Goal: Navigation & Orientation: Find specific page/section

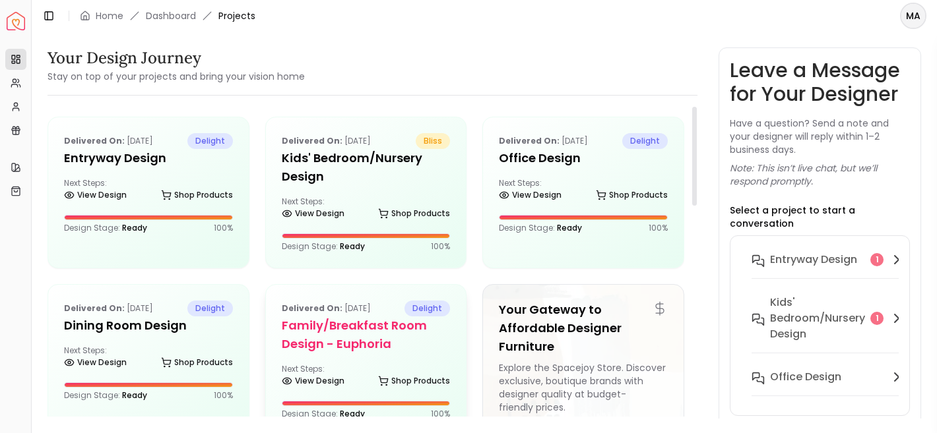
click at [319, 340] on h5 "Family/Breakfast Room Design - Euphoria" at bounding box center [366, 335] width 169 height 37
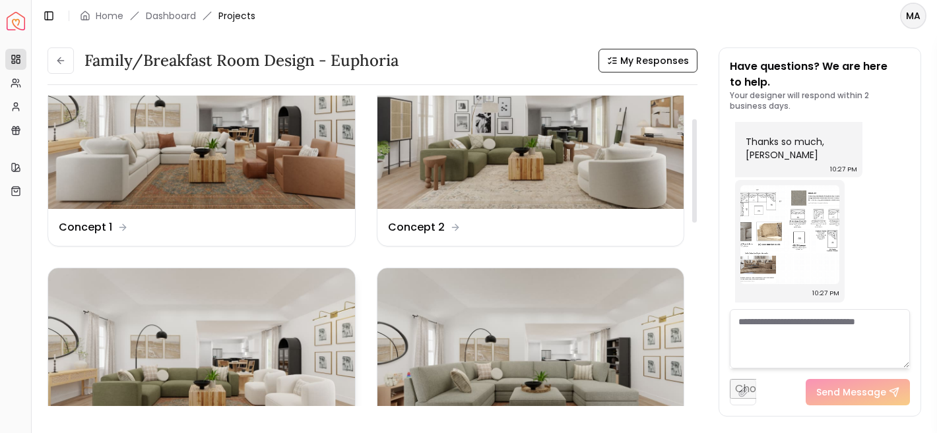
scroll to position [43, 0]
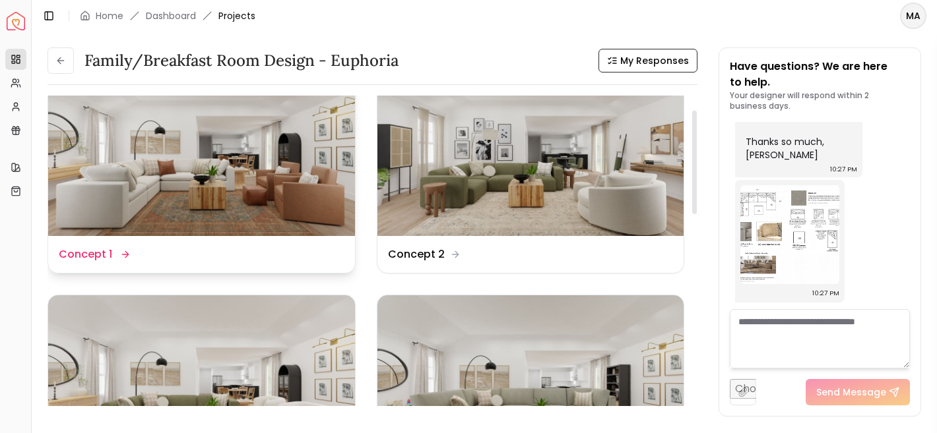
click at [308, 235] on img at bounding box center [201, 150] width 307 height 172
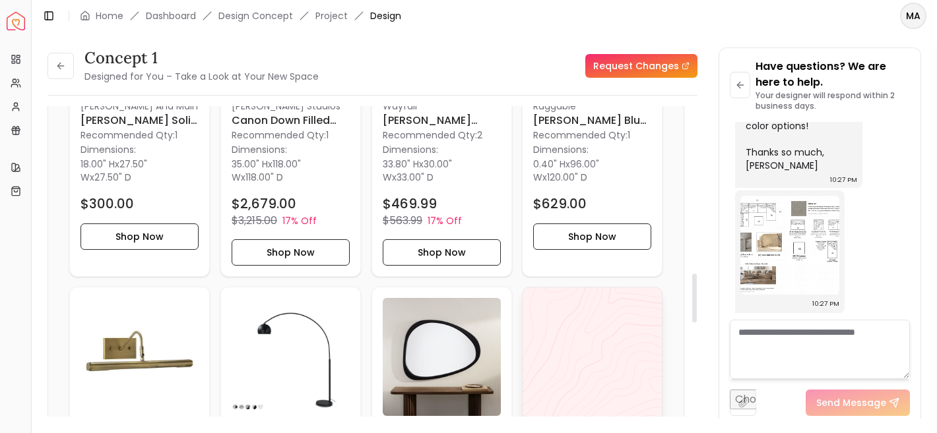
scroll to position [1141, 0]
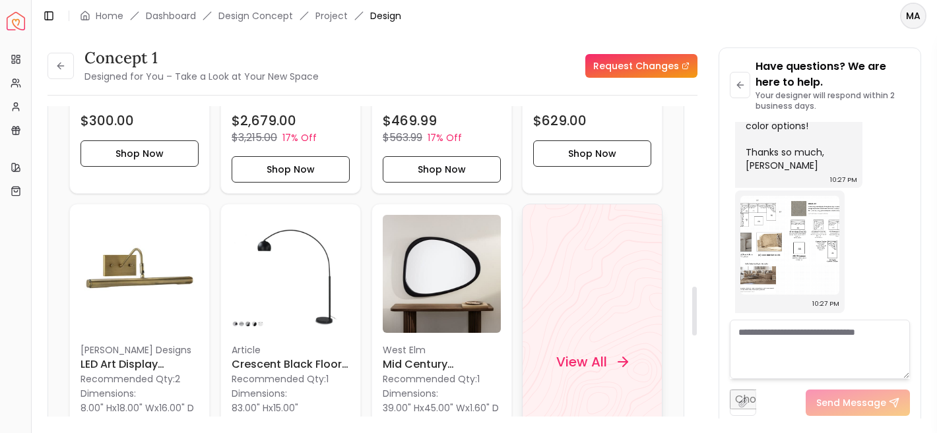
click at [641, 332] on div "View All" at bounding box center [592, 362] width 141 height 317
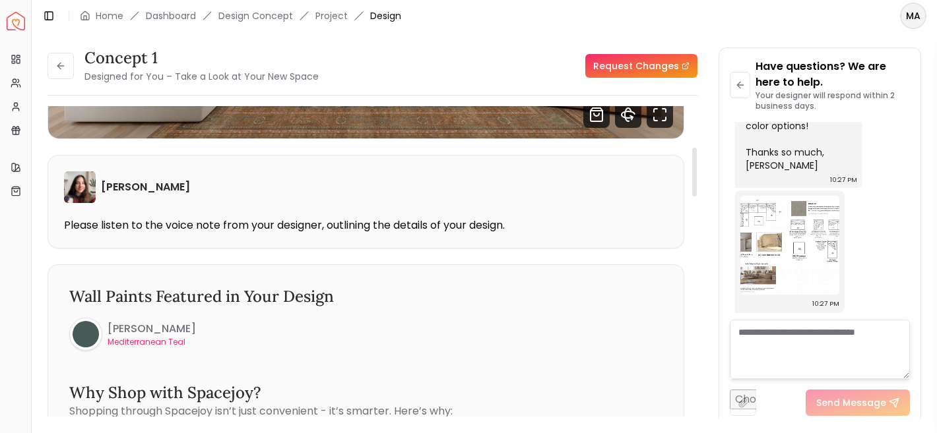
scroll to position [0, 0]
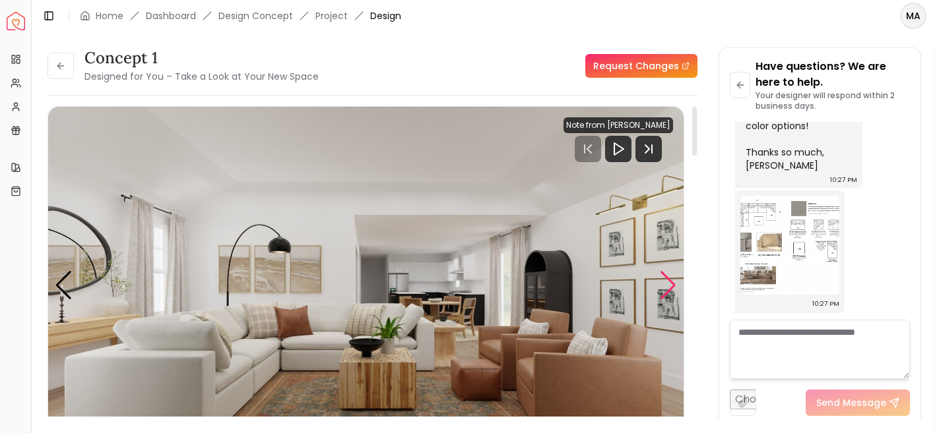
click at [659, 276] on div "Next slide" at bounding box center [668, 285] width 18 height 29
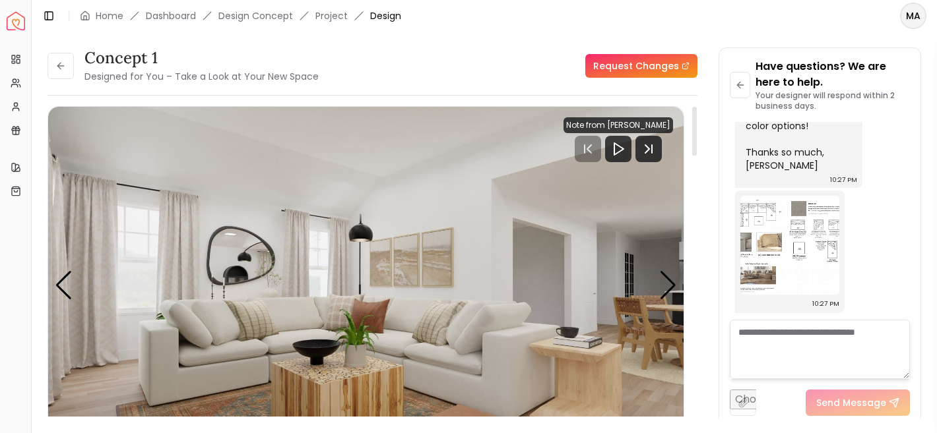
click at [397, 266] on img "2 / 5" at bounding box center [365, 286] width 635 height 358
click at [56, 75] on button at bounding box center [60, 66] width 26 height 26
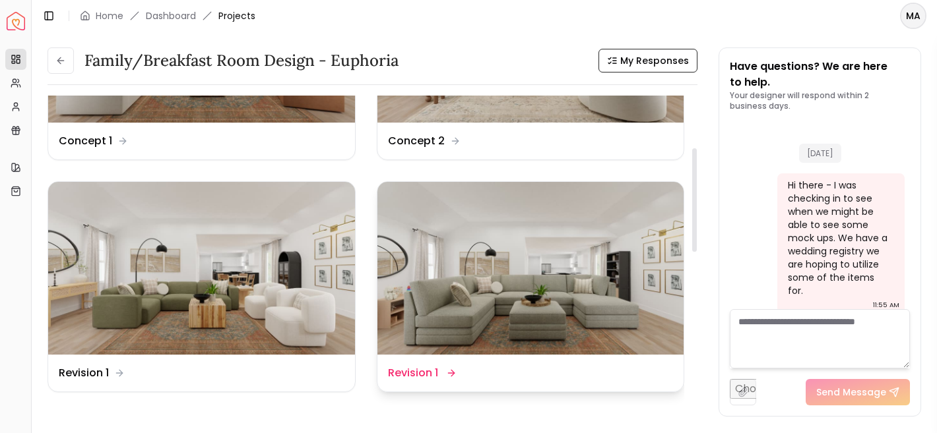
scroll to position [2209, 0]
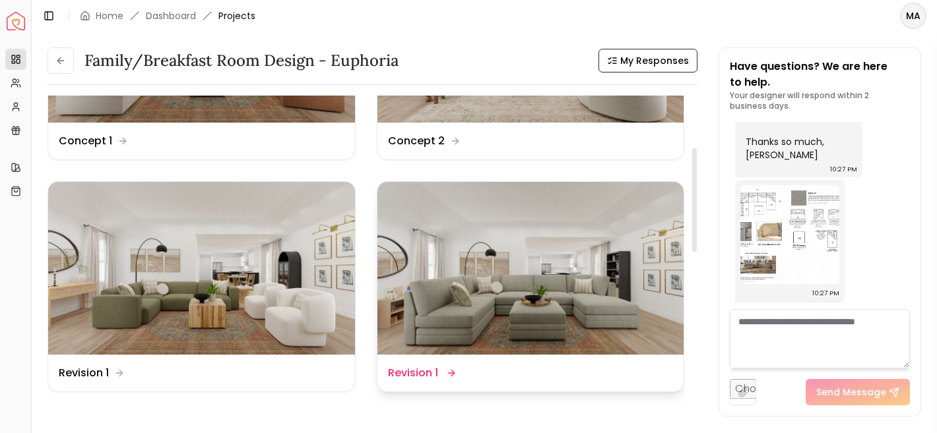
click at [412, 274] on img at bounding box center [530, 268] width 307 height 172
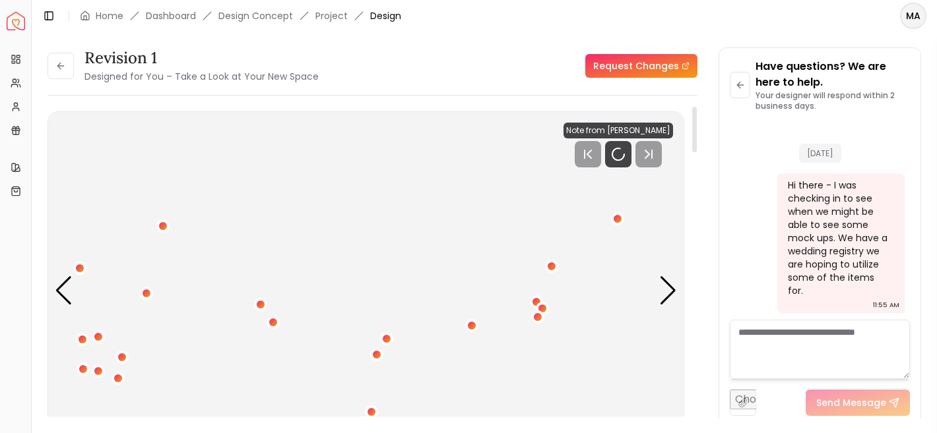
scroll to position [2198, 0]
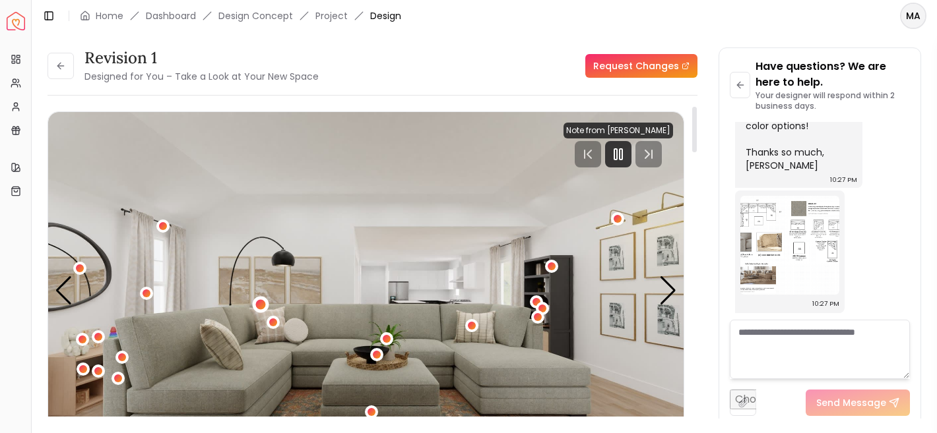
click at [262, 303] on div "1 / 5" at bounding box center [260, 305] width 10 height 10
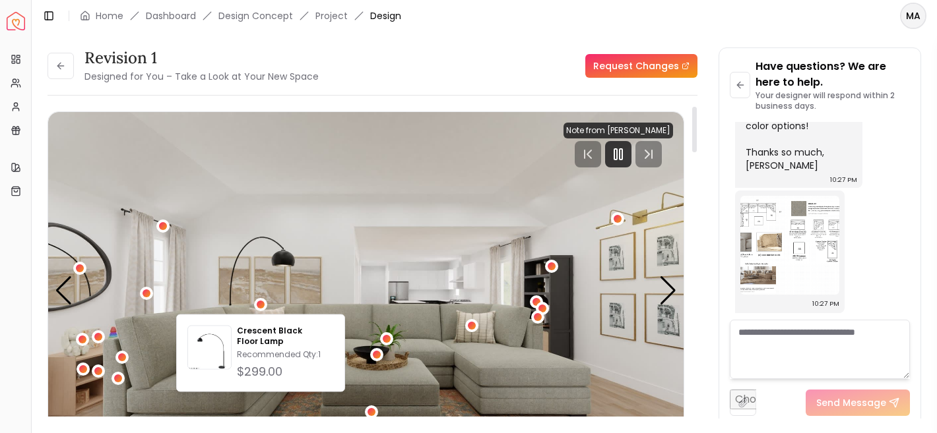
click at [278, 293] on img "1 / 5" at bounding box center [365, 291] width 635 height 358
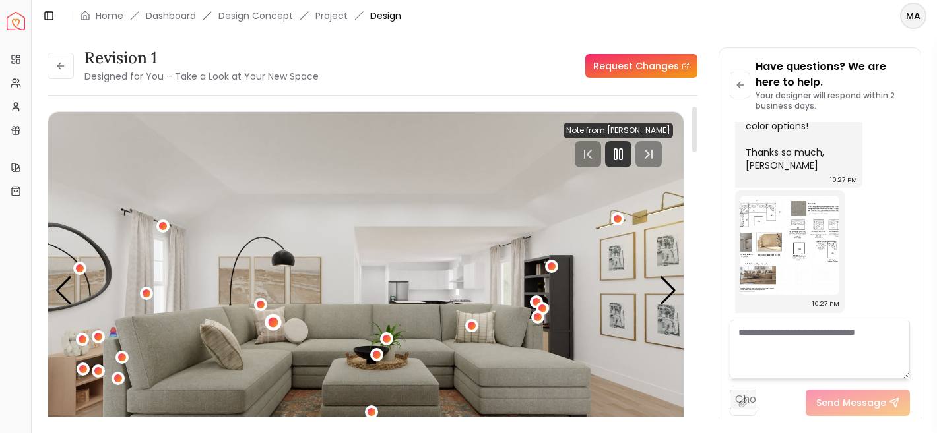
click at [273, 321] on div "1 / 5" at bounding box center [273, 323] width 10 height 10
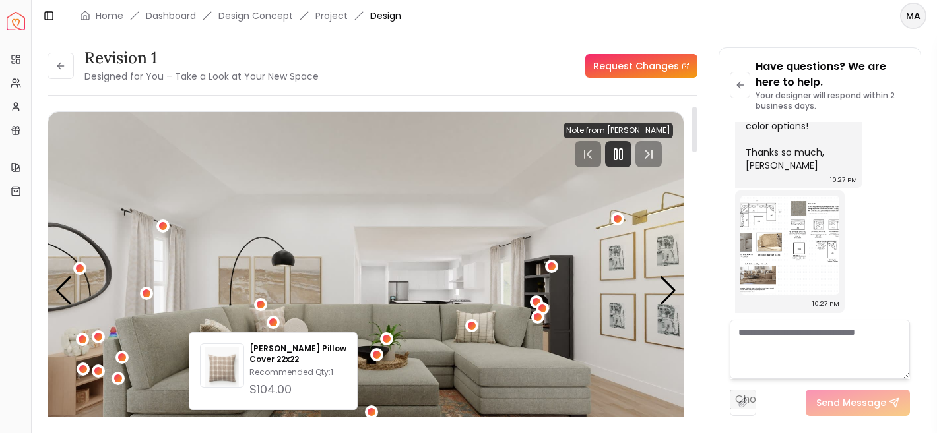
click at [284, 301] on img "1 / 5" at bounding box center [365, 291] width 635 height 358
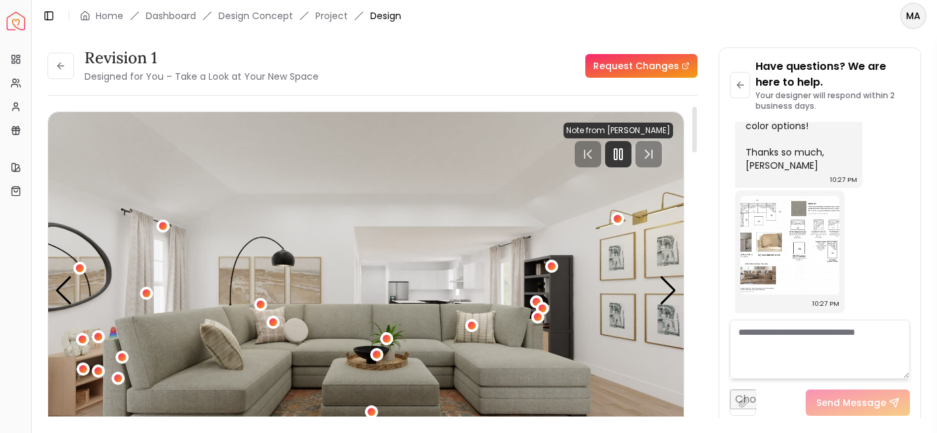
click at [282, 290] on img "1 / 5" at bounding box center [365, 291] width 635 height 358
click at [679, 294] on img "1 / 5" at bounding box center [365, 291] width 635 height 358
click at [668, 292] on div "Next slide" at bounding box center [668, 290] width 18 height 29
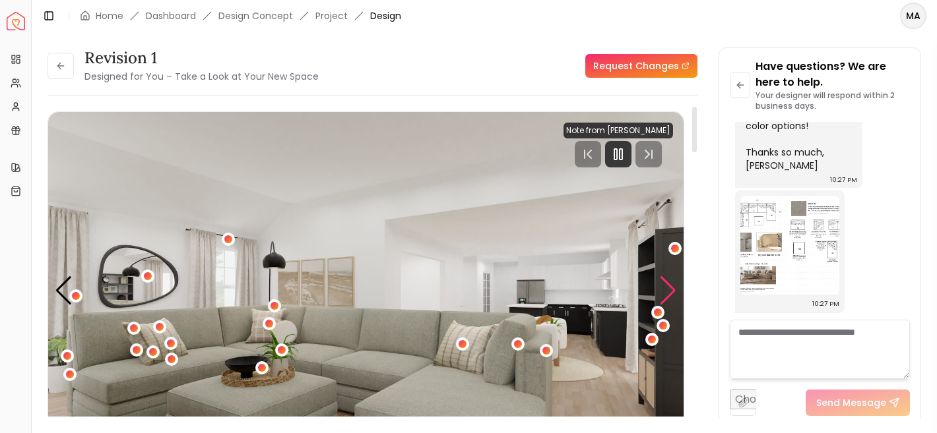
click at [668, 293] on div "Next slide" at bounding box center [668, 290] width 18 height 29
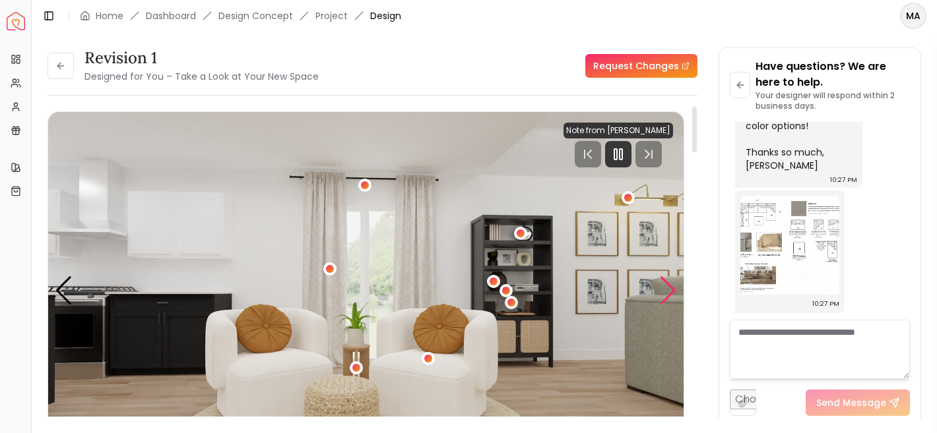
click at [668, 293] on div "Next slide" at bounding box center [668, 290] width 18 height 29
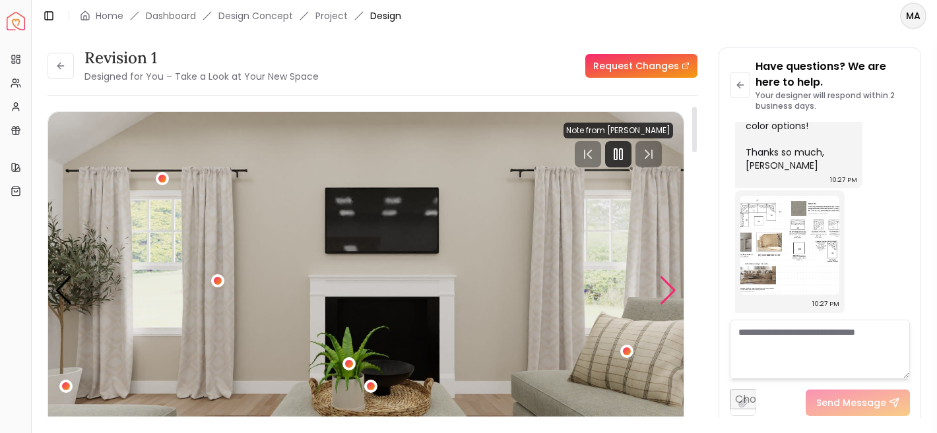
click at [668, 293] on div "Next slide" at bounding box center [668, 290] width 18 height 29
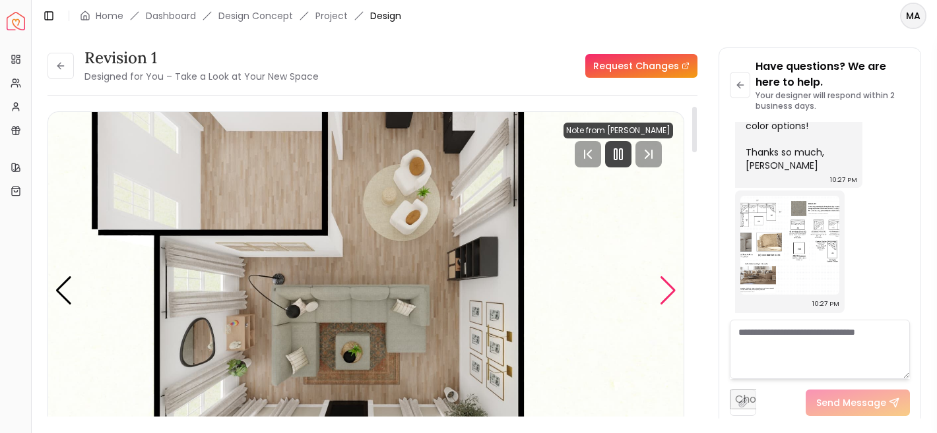
click at [668, 293] on div "Next slide" at bounding box center [668, 290] width 18 height 29
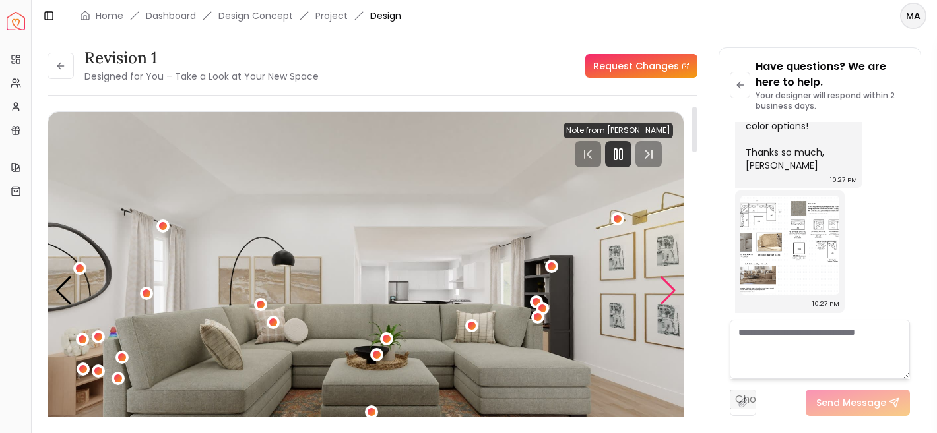
click at [668, 293] on div "Next slide" at bounding box center [668, 290] width 18 height 29
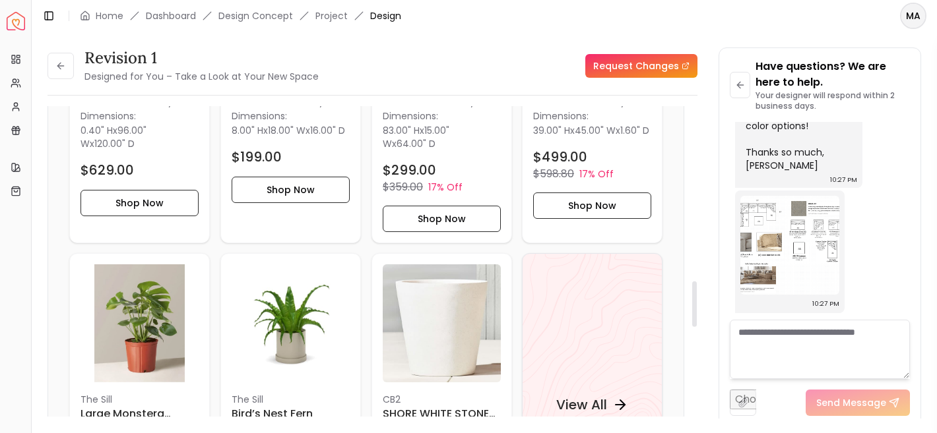
scroll to position [1323, 0]
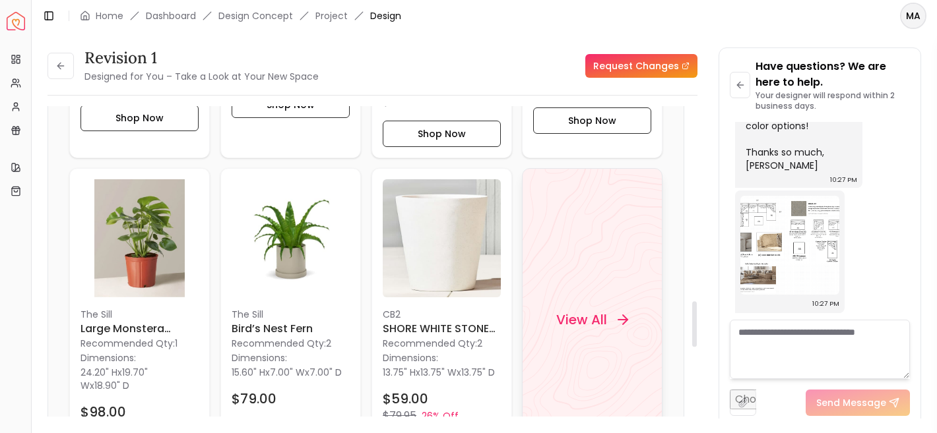
click at [650, 301] on div "View All" at bounding box center [592, 320] width 141 height 304
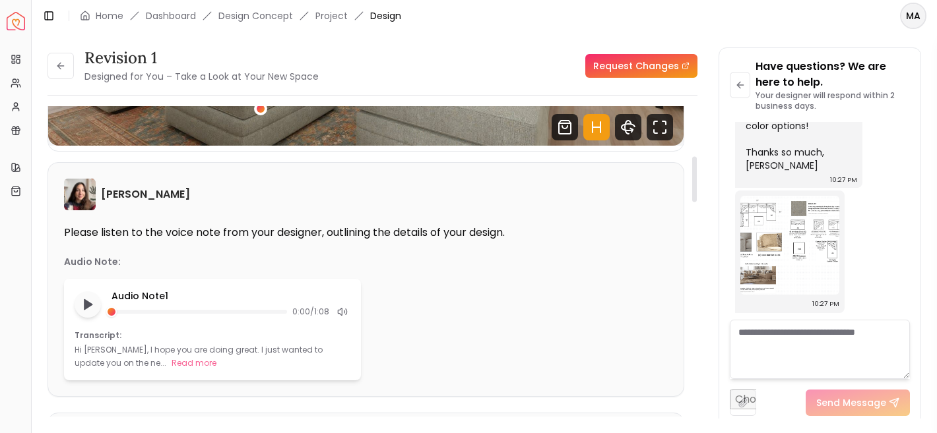
scroll to position [362, 0]
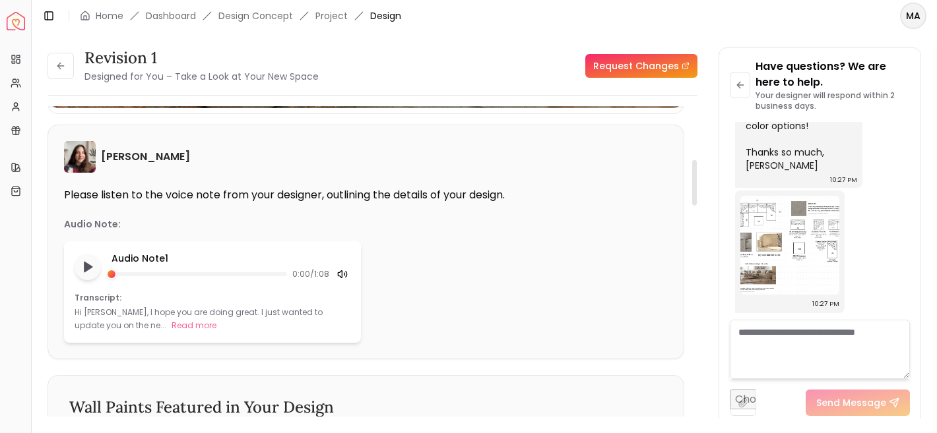
click at [342, 271] on icon at bounding box center [342, 274] width 11 height 11
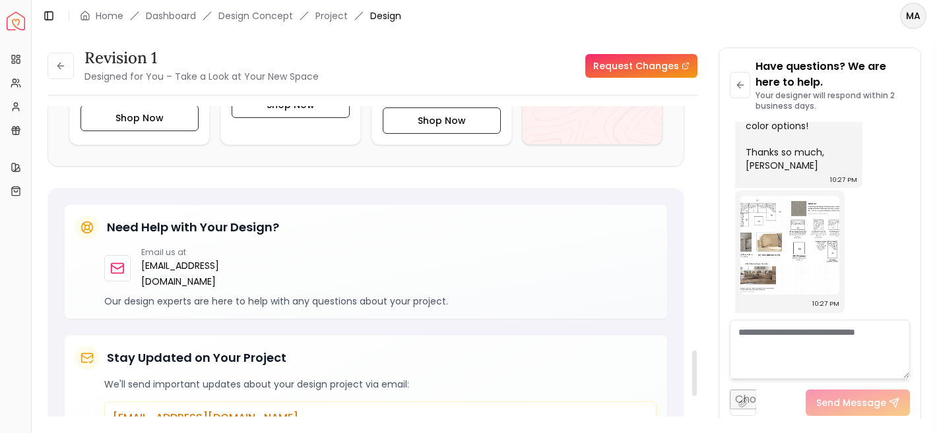
scroll to position [1657, 0]
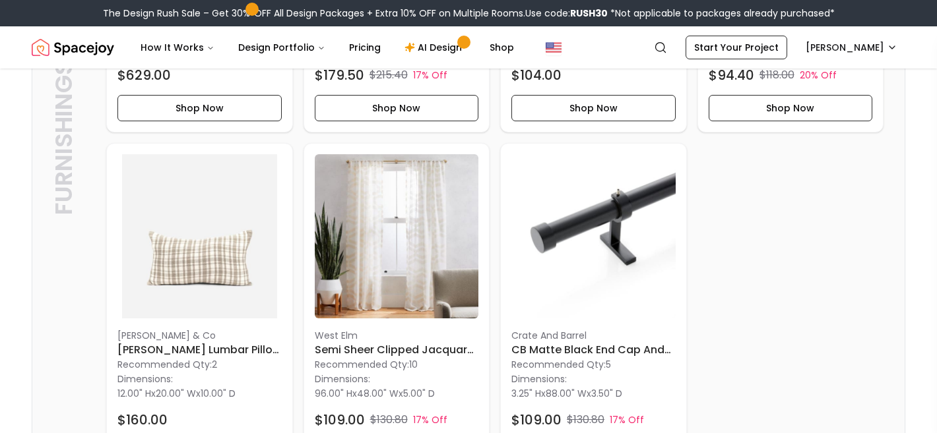
scroll to position [1798, 0]
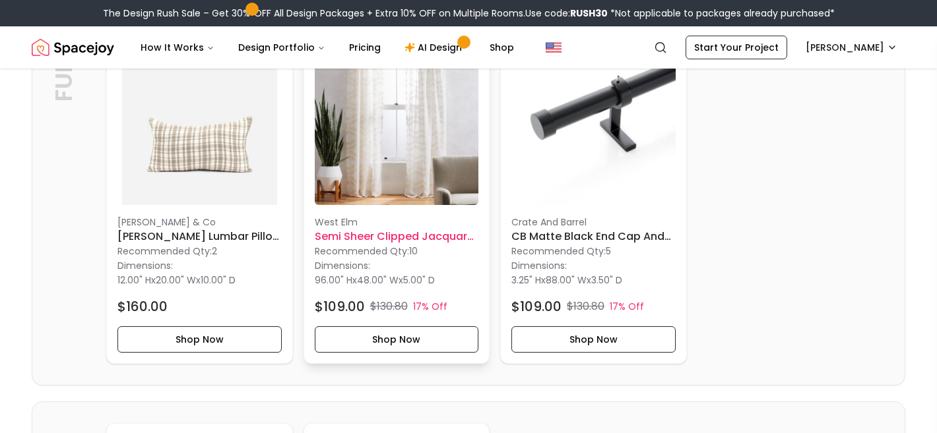
click at [434, 240] on h6 "Semi Sheer Clipped Jacquard Curtain 96"" at bounding box center [397, 237] width 164 height 16
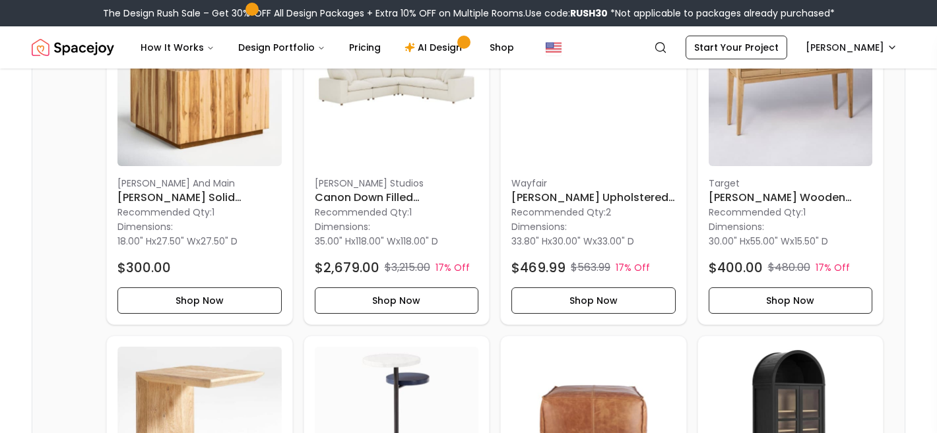
scroll to position [0, 0]
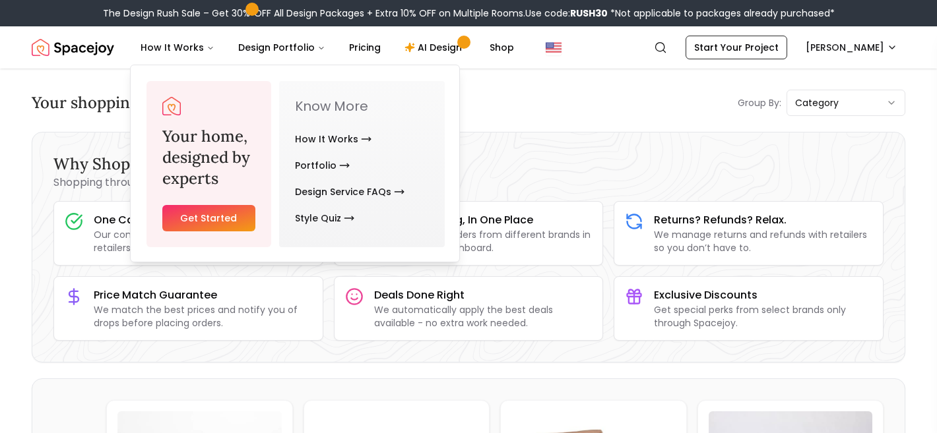
click at [88, 95] on h3 "Your shopping list under Concept 1" at bounding box center [162, 102] width 260 height 21
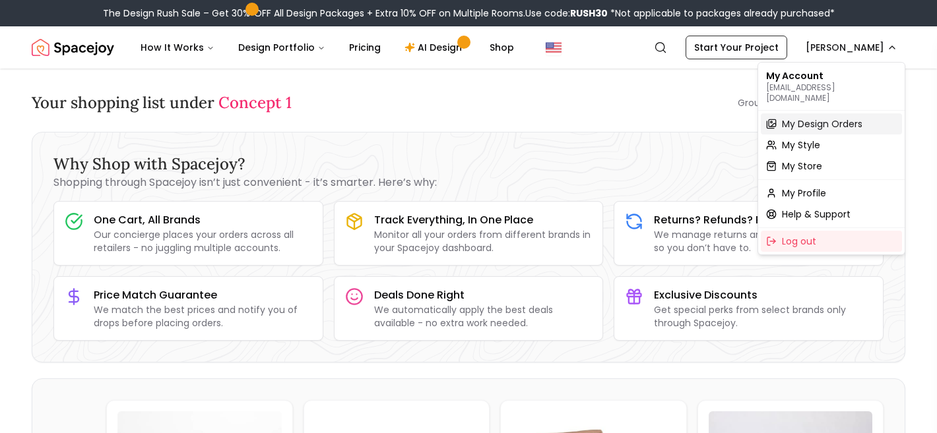
click at [831, 117] on span "My Design Orders" at bounding box center [822, 123] width 80 height 13
